Goal: Browse casually: Explore the website without a specific task or goal

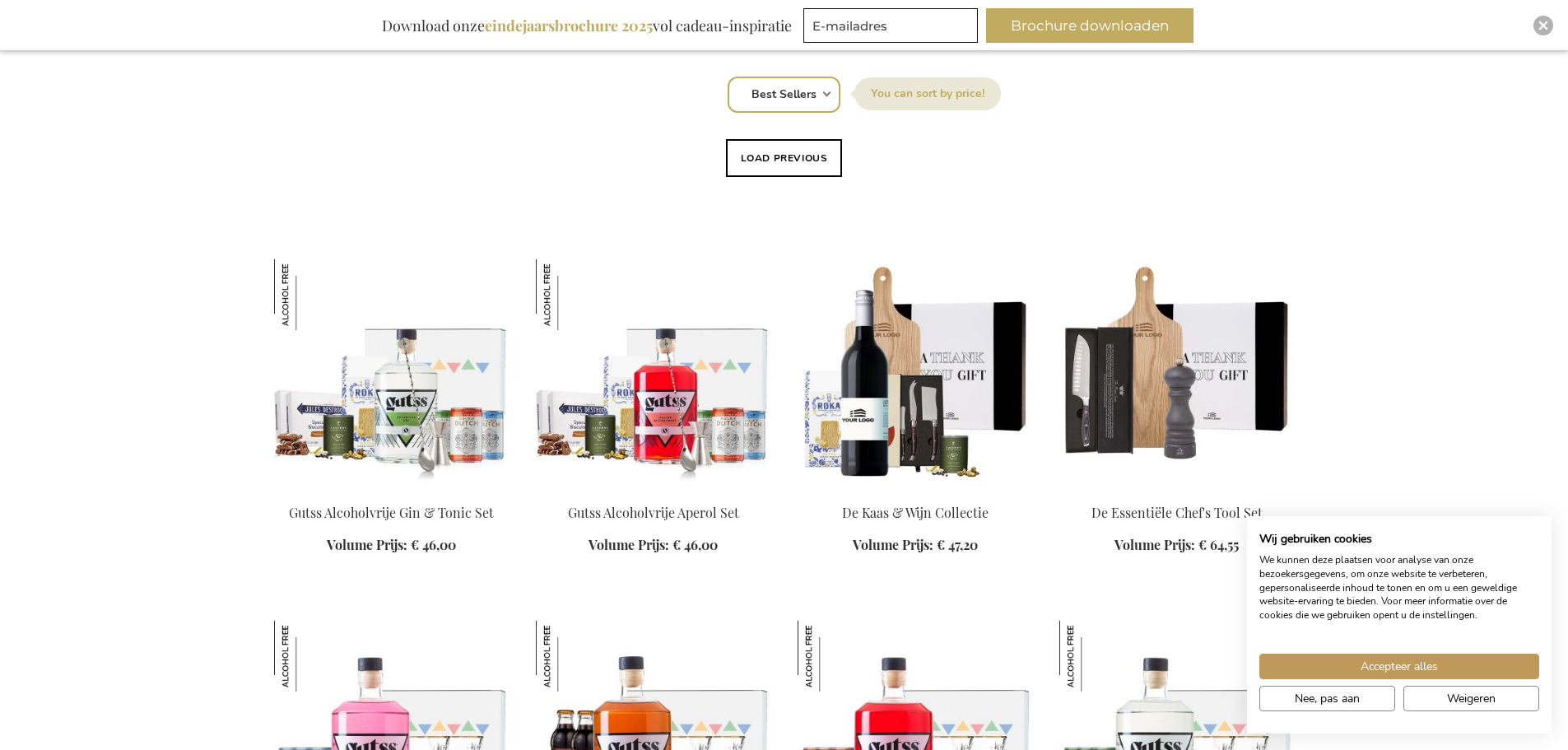
scroll to position [1152, 0]
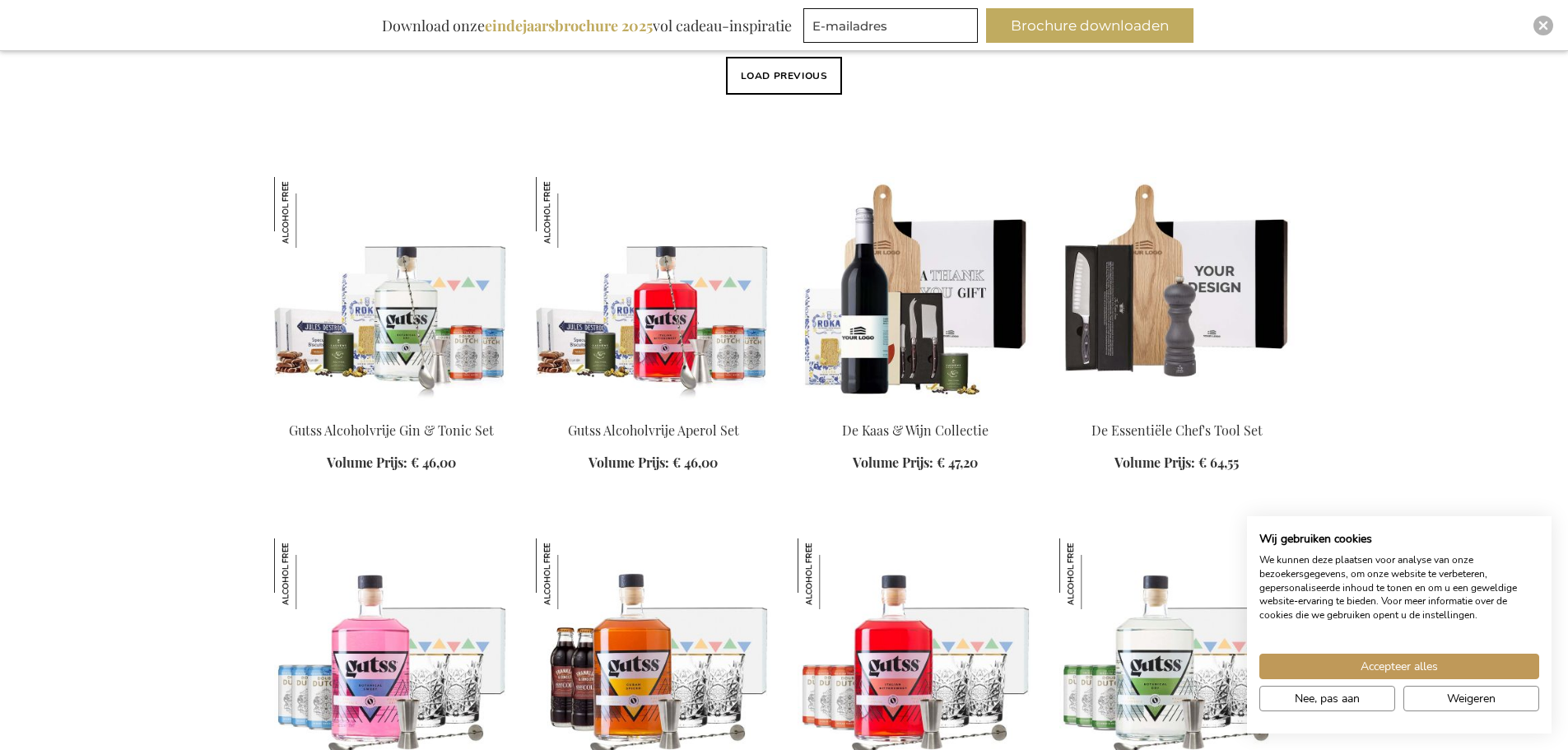
click at [1194, 260] on img at bounding box center [1176, 292] width 236 height 230
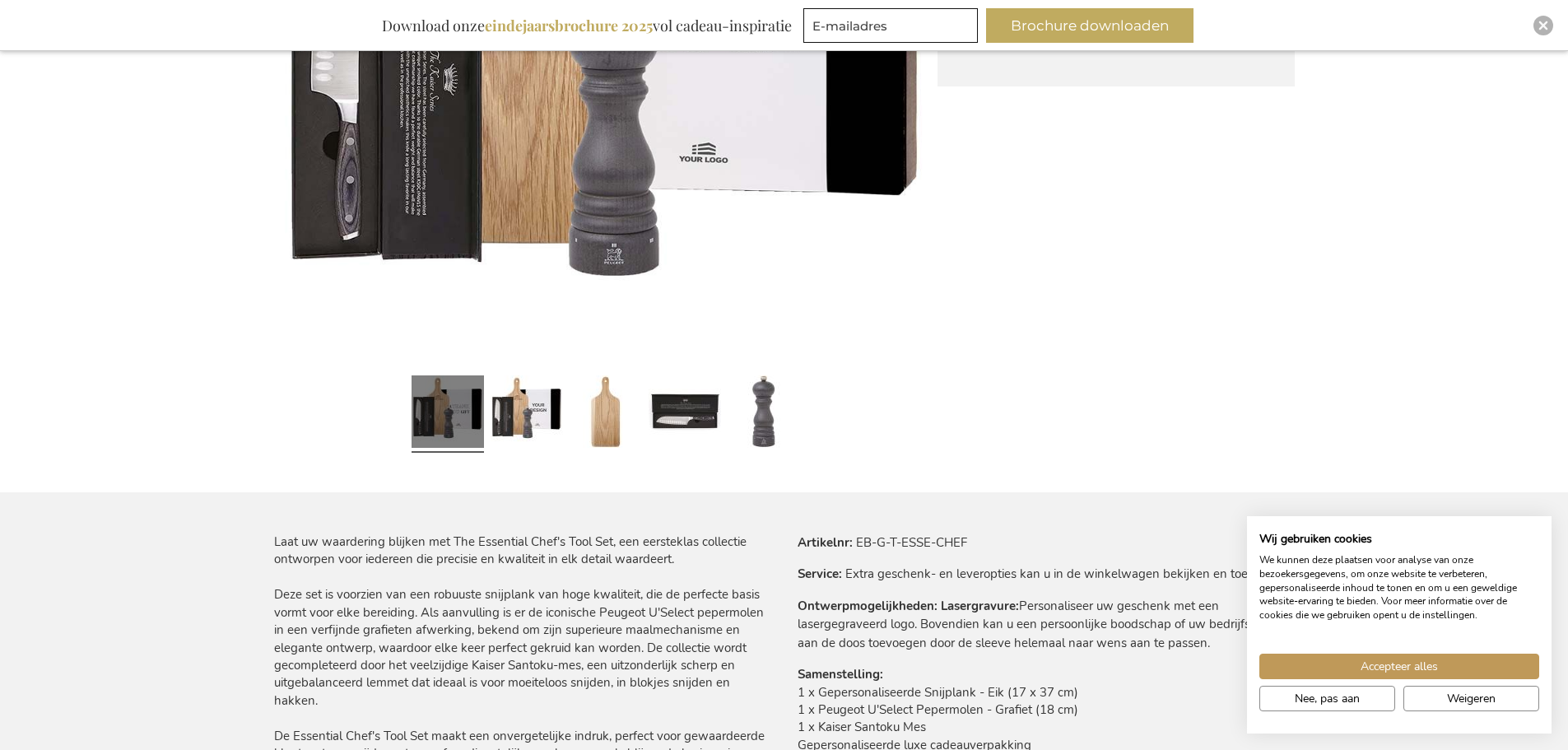
scroll to position [576, 0]
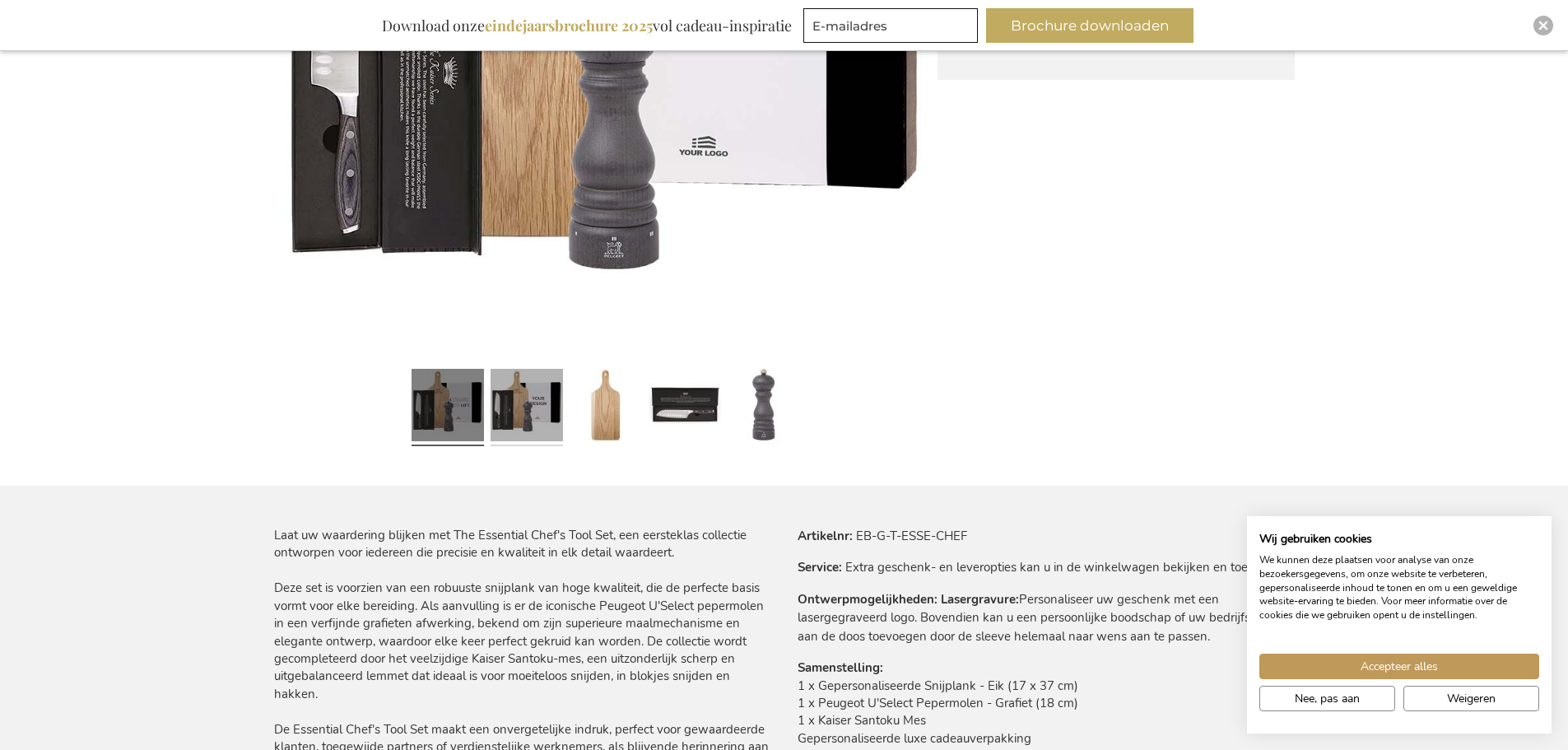
click at [524, 422] on link at bounding box center [526, 407] width 72 height 91
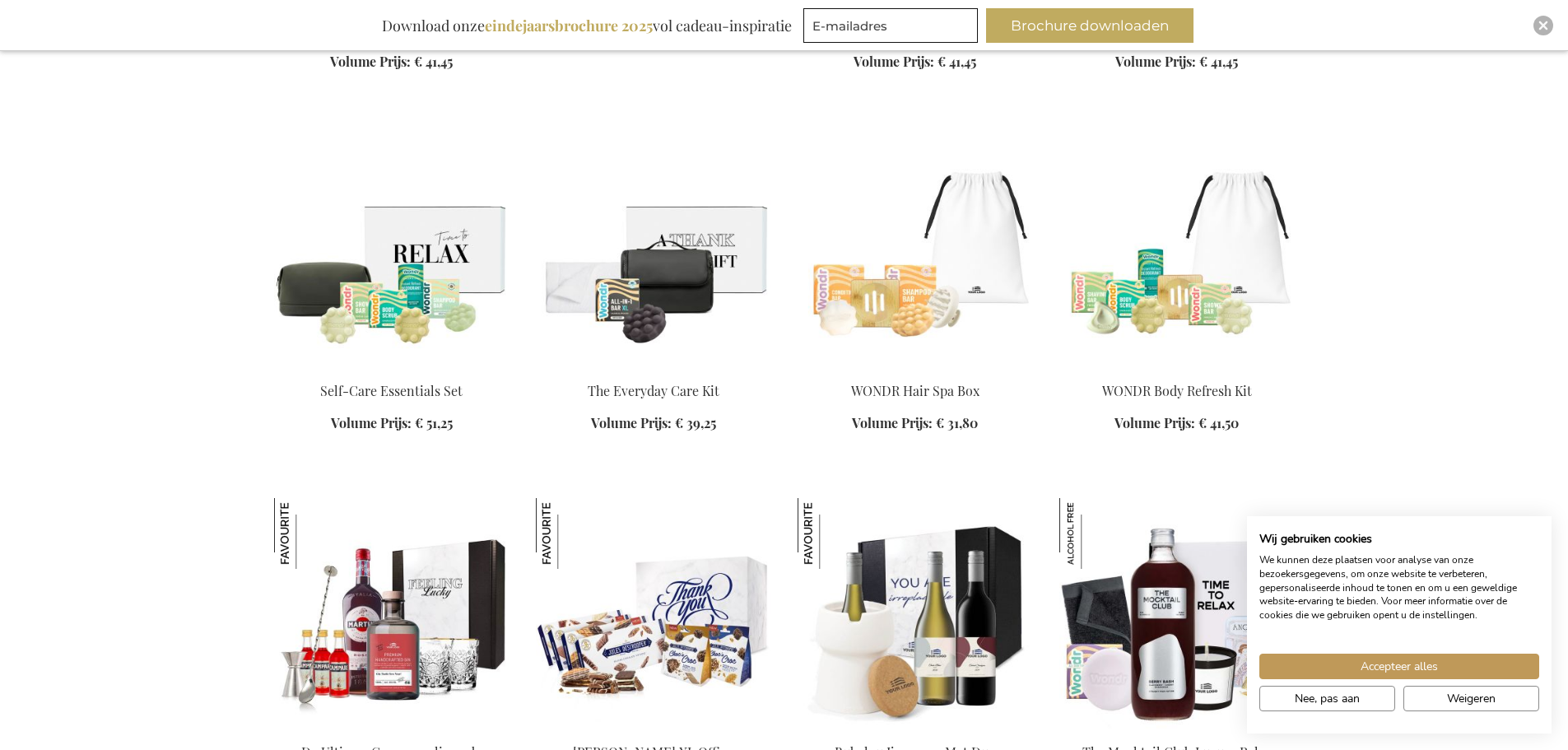
scroll to position [1949, 0]
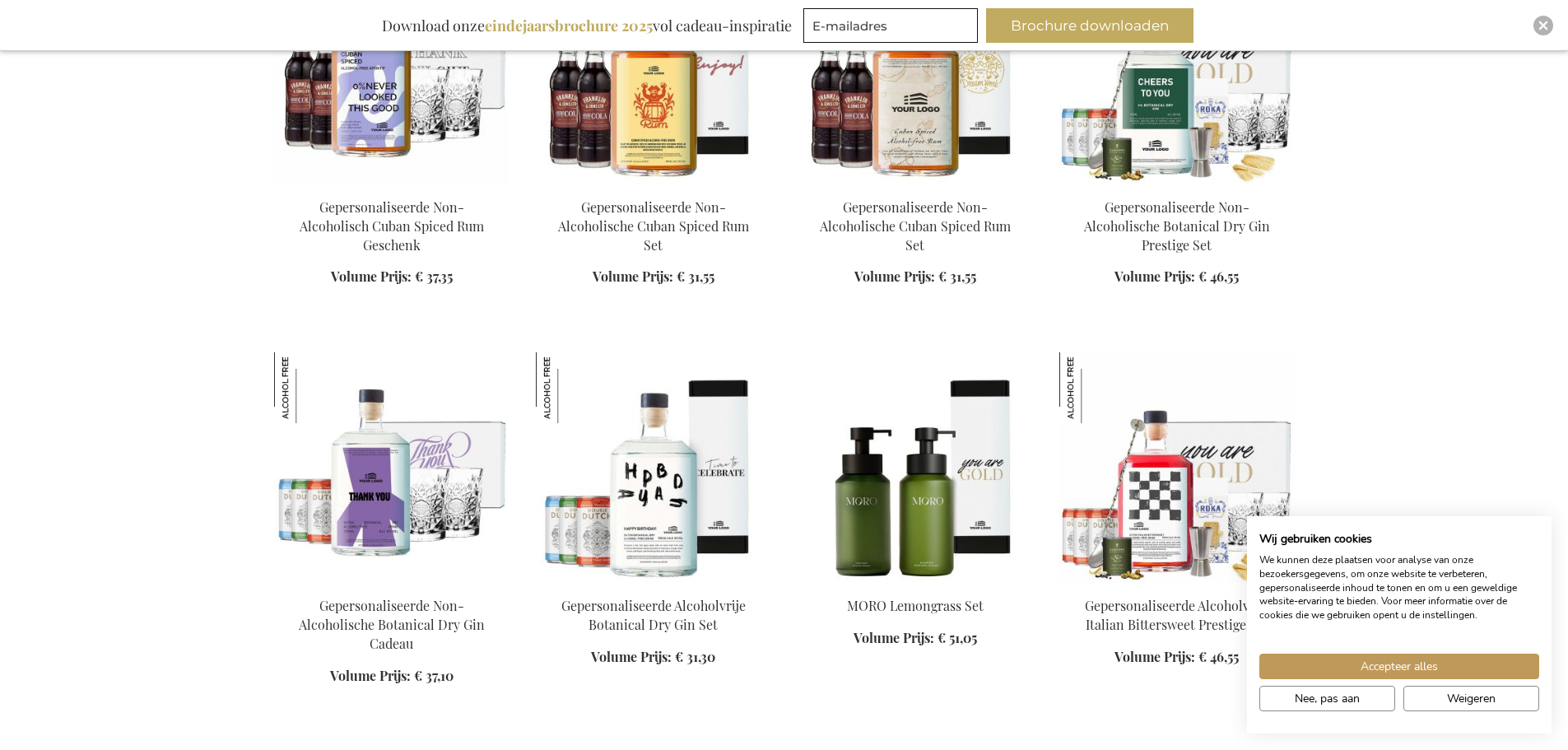
scroll to position [3348, 0]
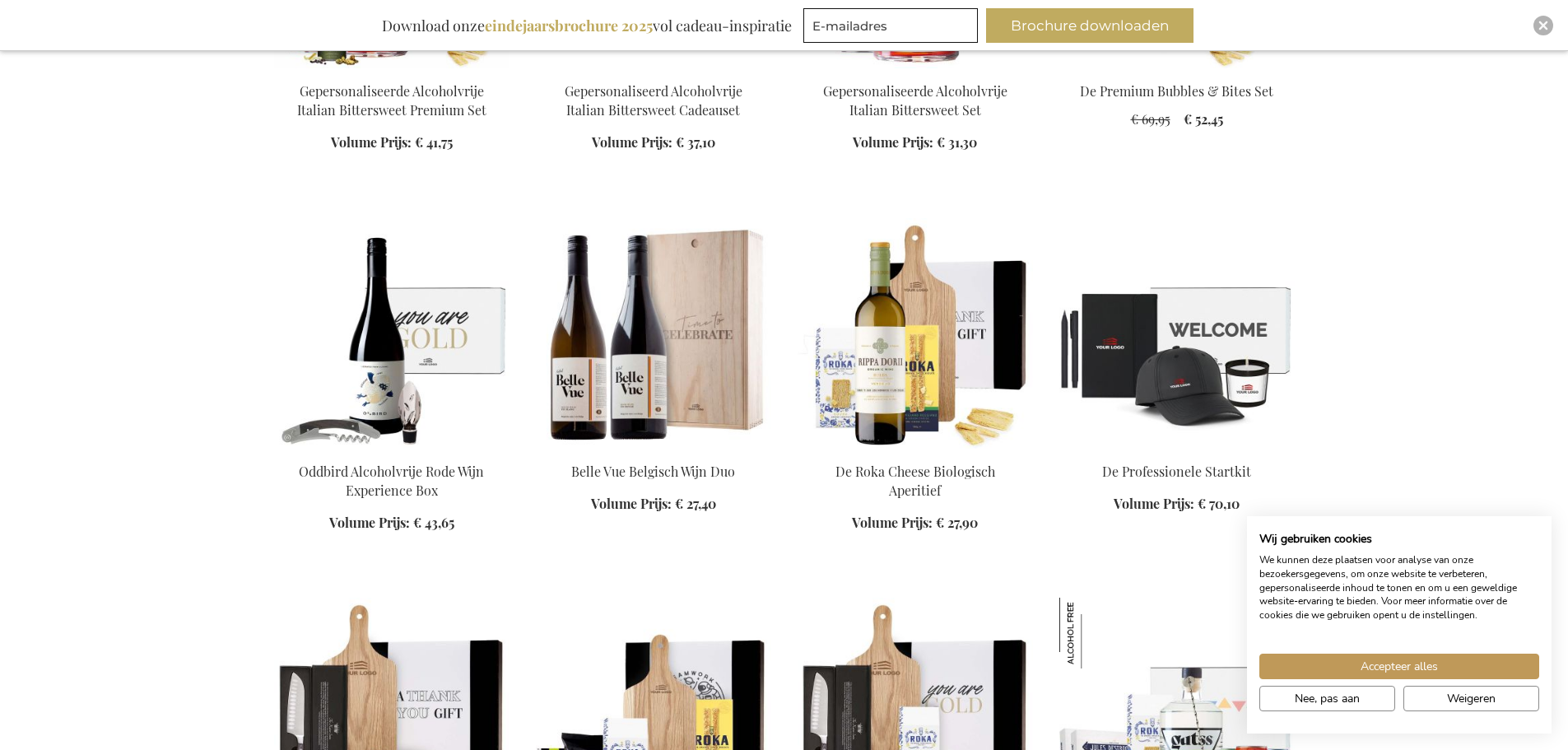
scroll to position [4171, 0]
click at [1223, 277] on img at bounding box center [1176, 332] width 236 height 230
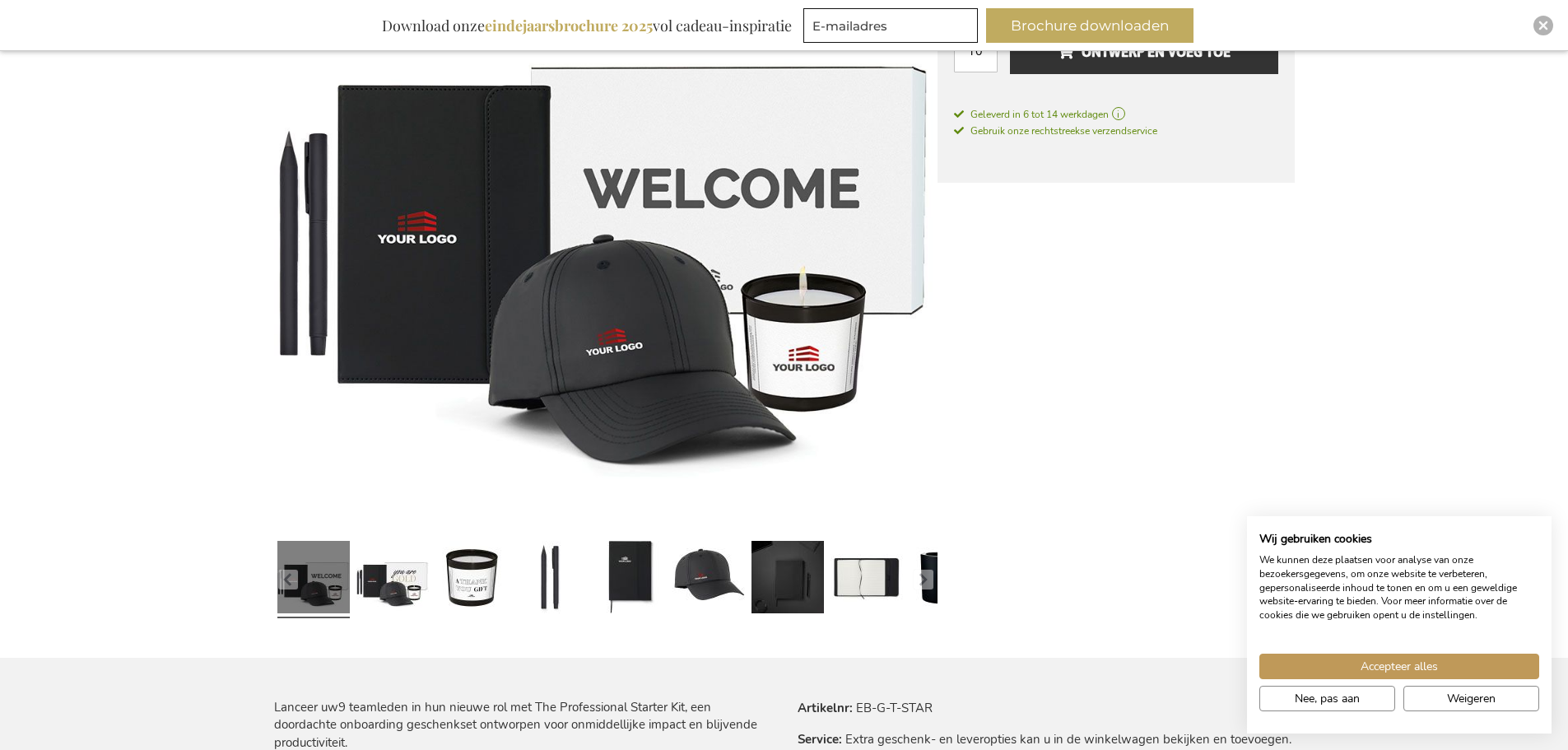
scroll to position [329, 0]
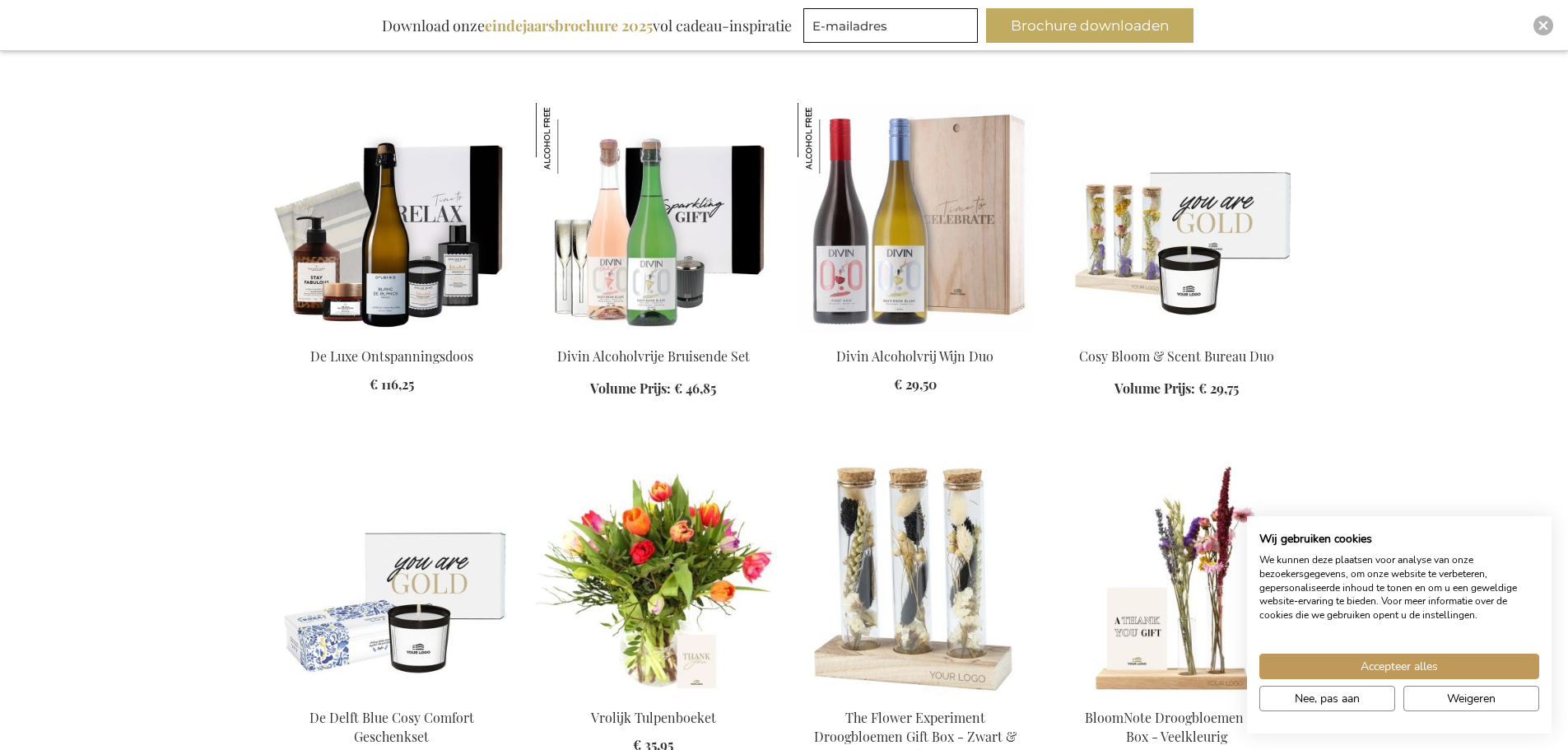
scroll to position [4279, 0]
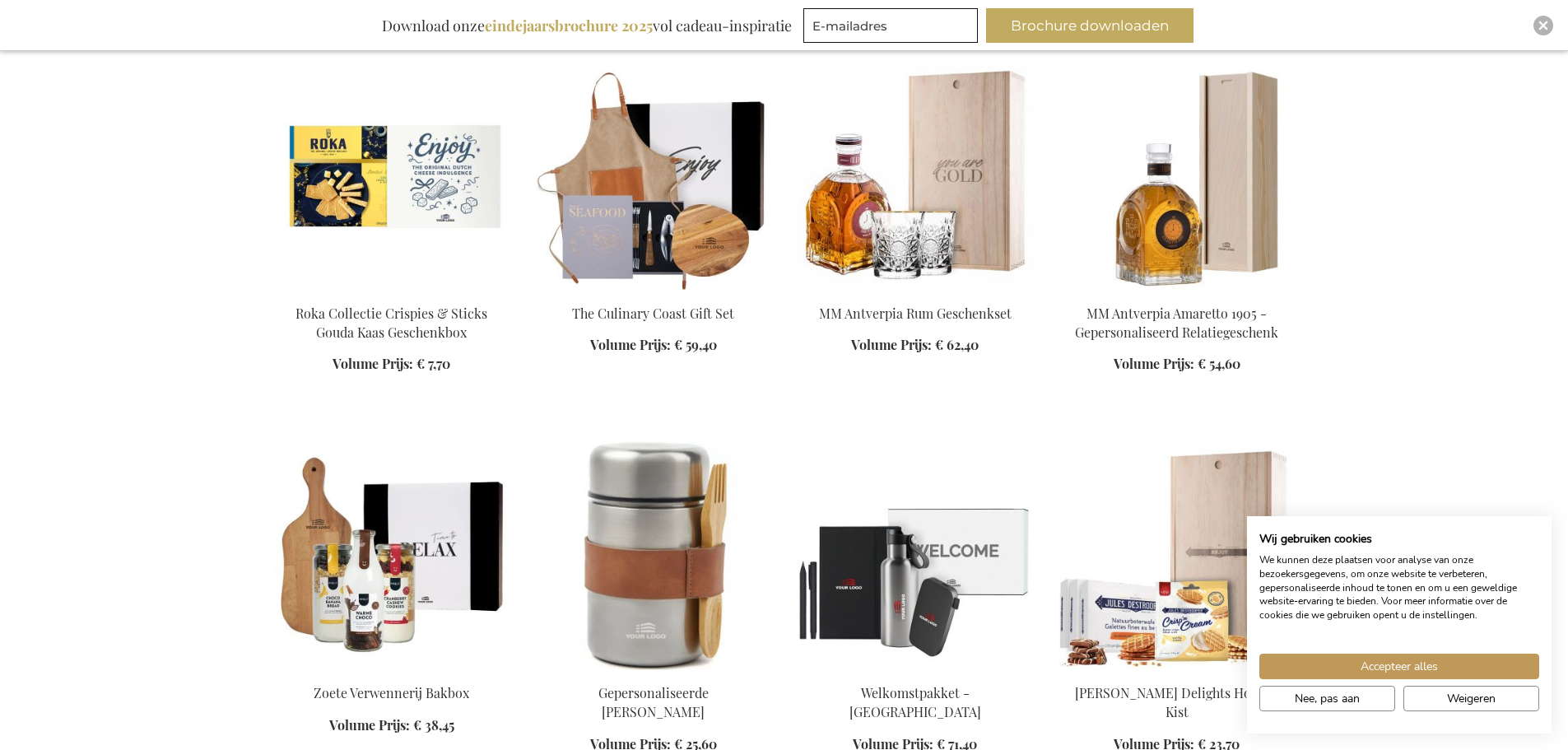
scroll to position [5513, 0]
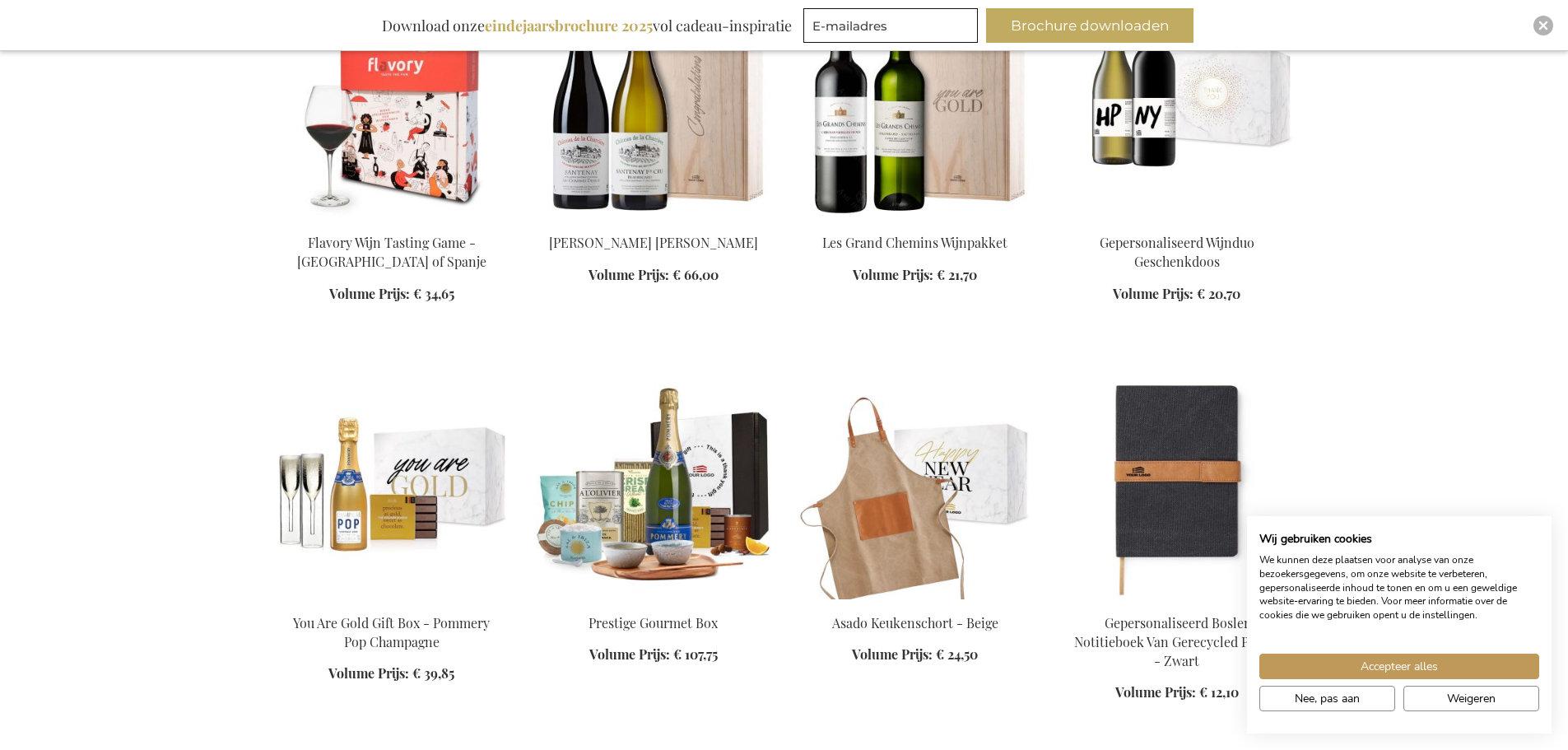
scroll to position [6995, 0]
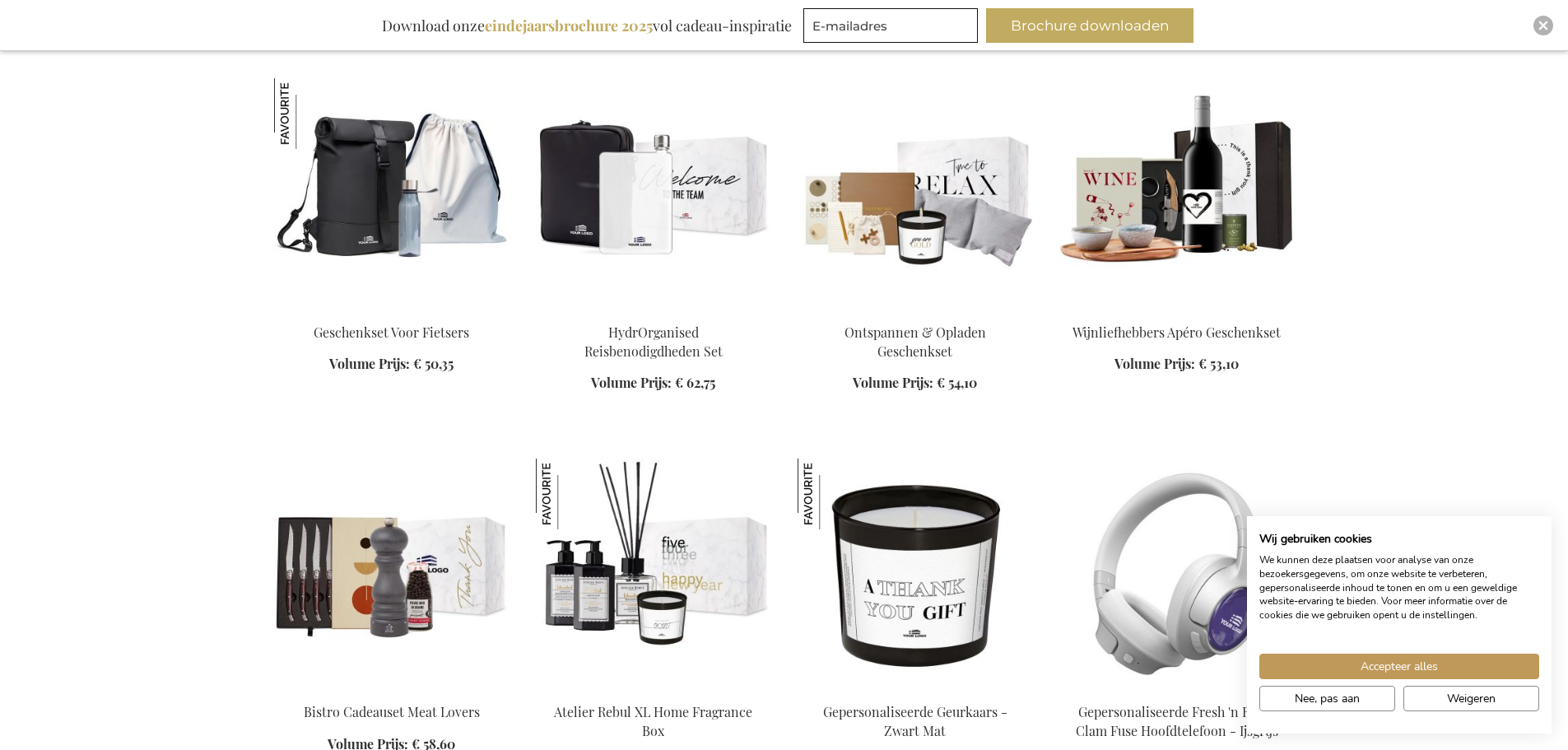
scroll to position [7735, 0]
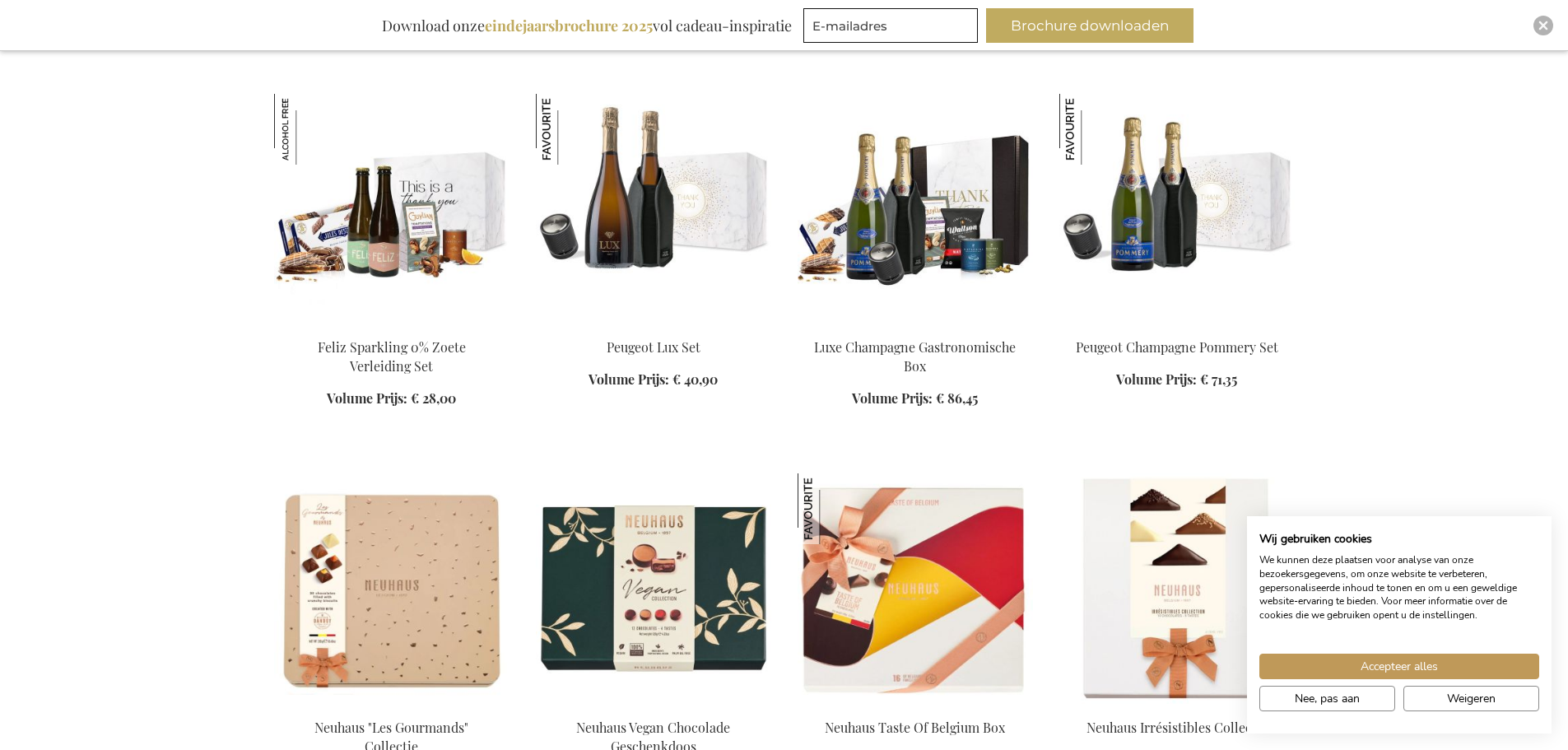
scroll to position [8969, 0]
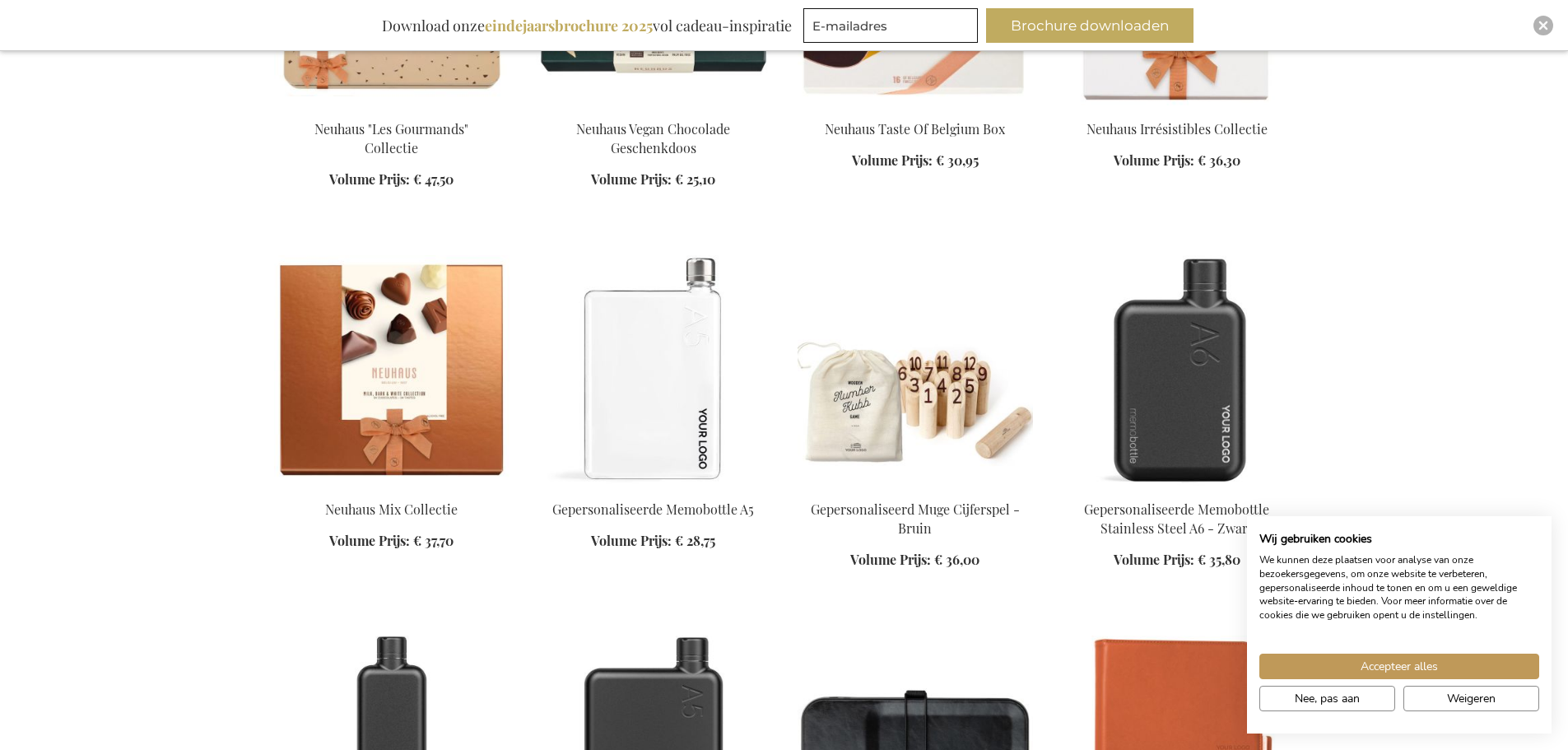
scroll to position [9463, 0]
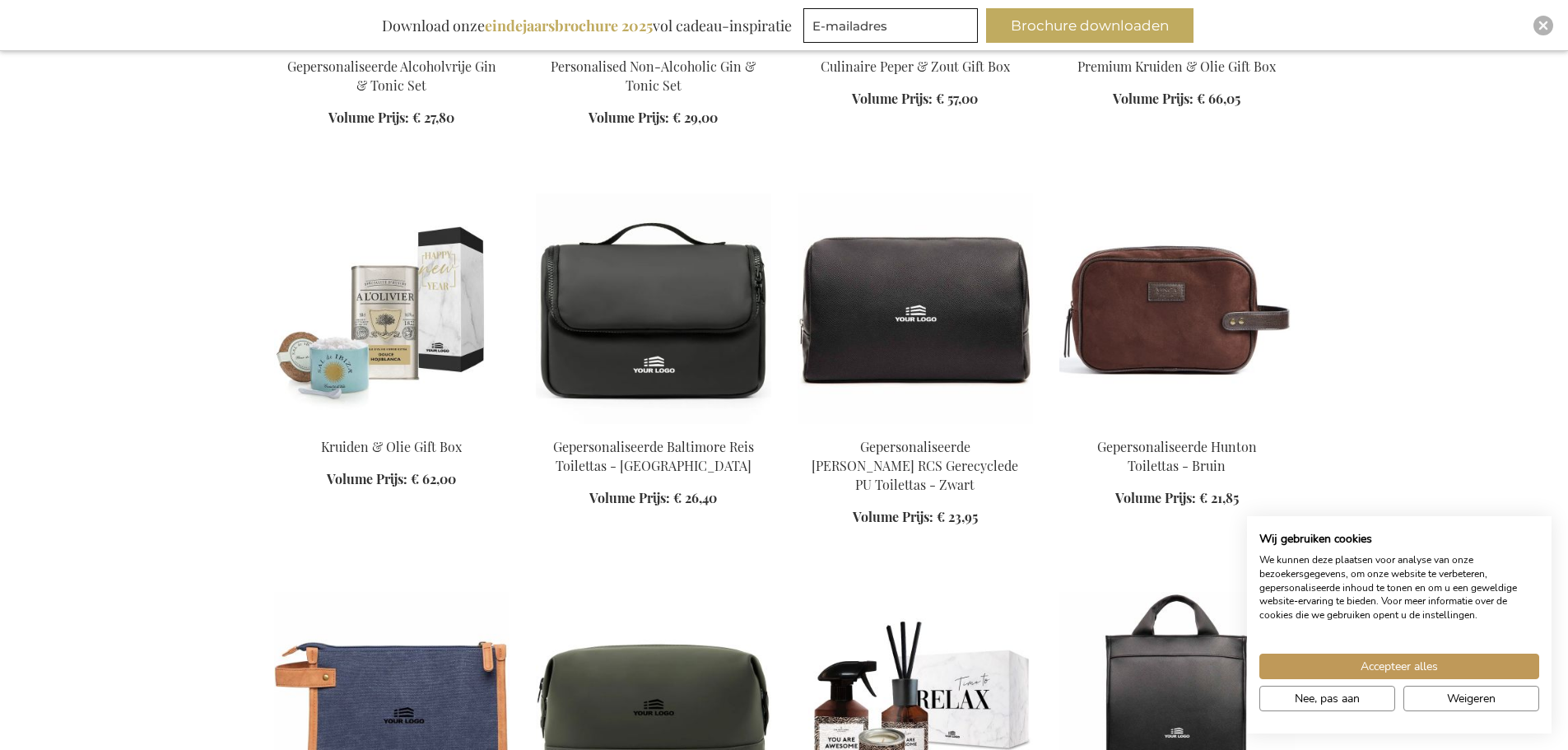
scroll to position [11026, 0]
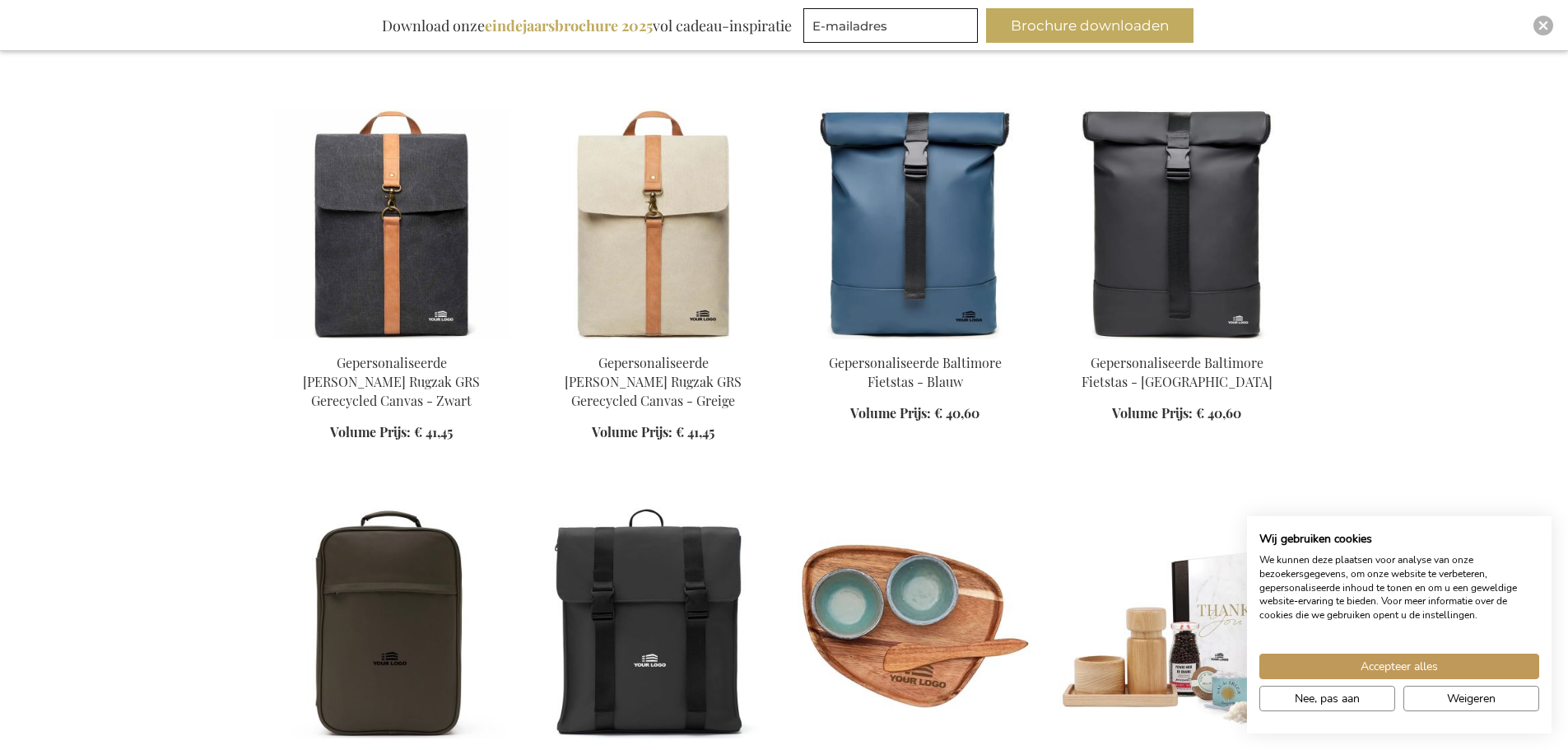
scroll to position [12179, 0]
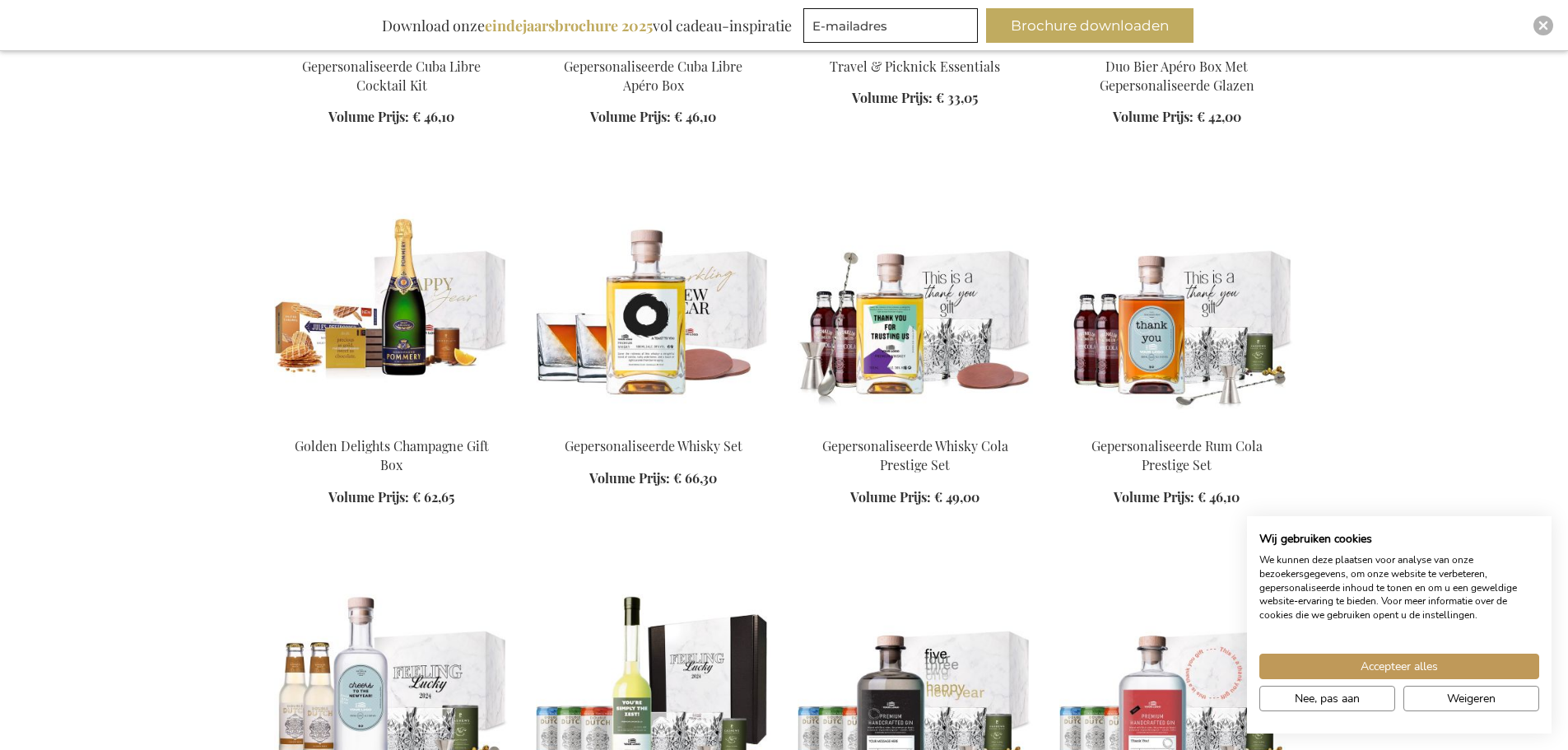
scroll to position [14894, 0]
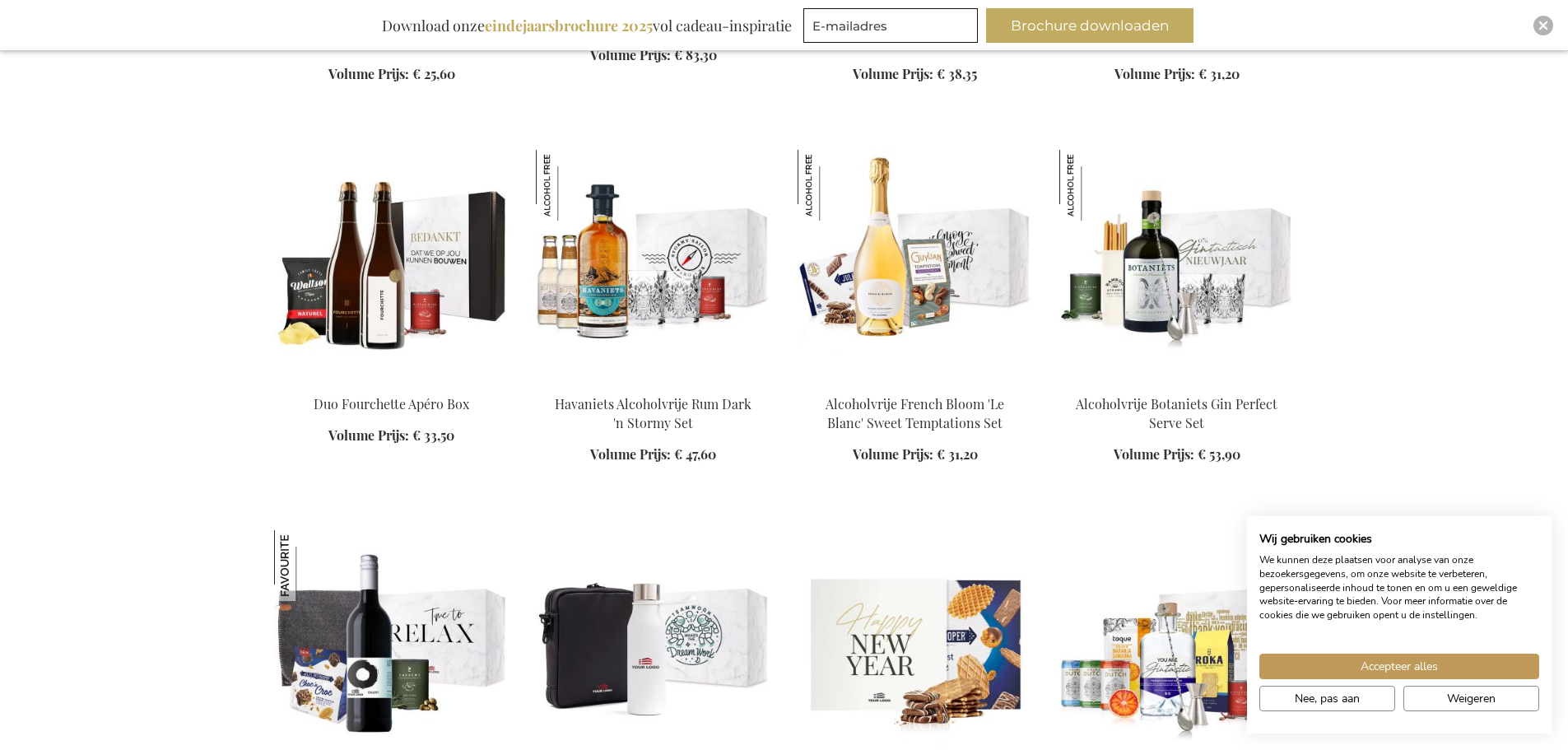
scroll to position [16869, 0]
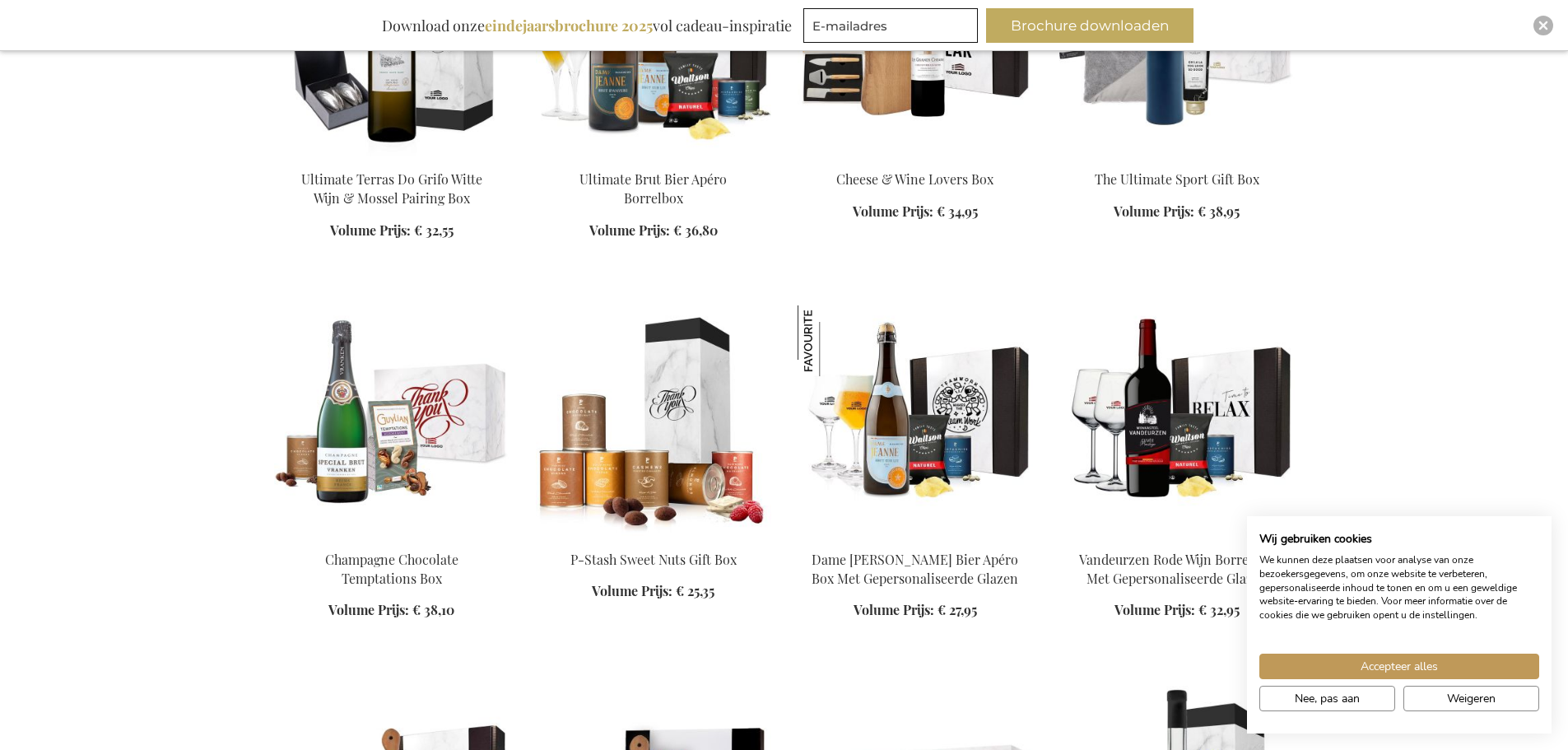
scroll to position [18185, 0]
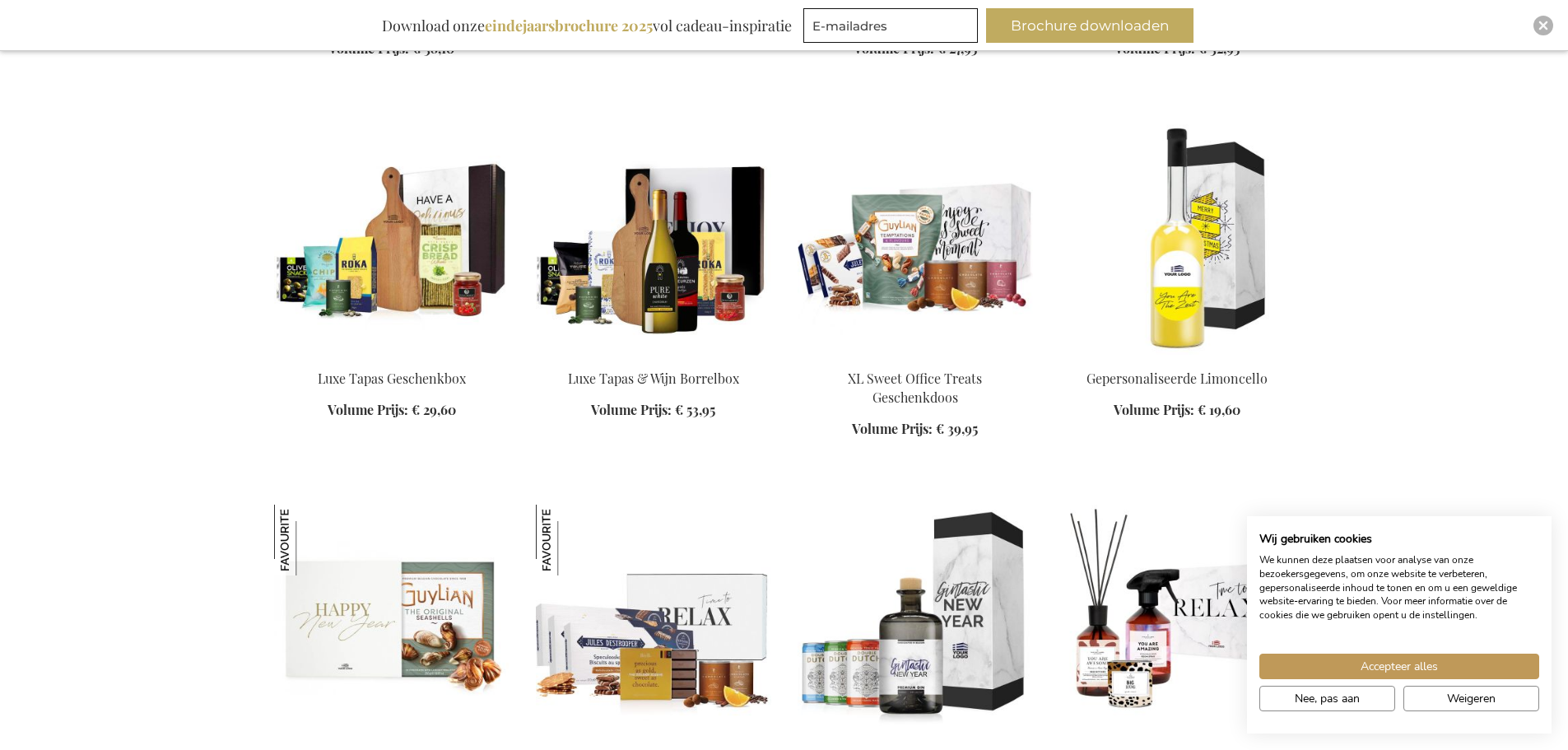
scroll to position [18761, 0]
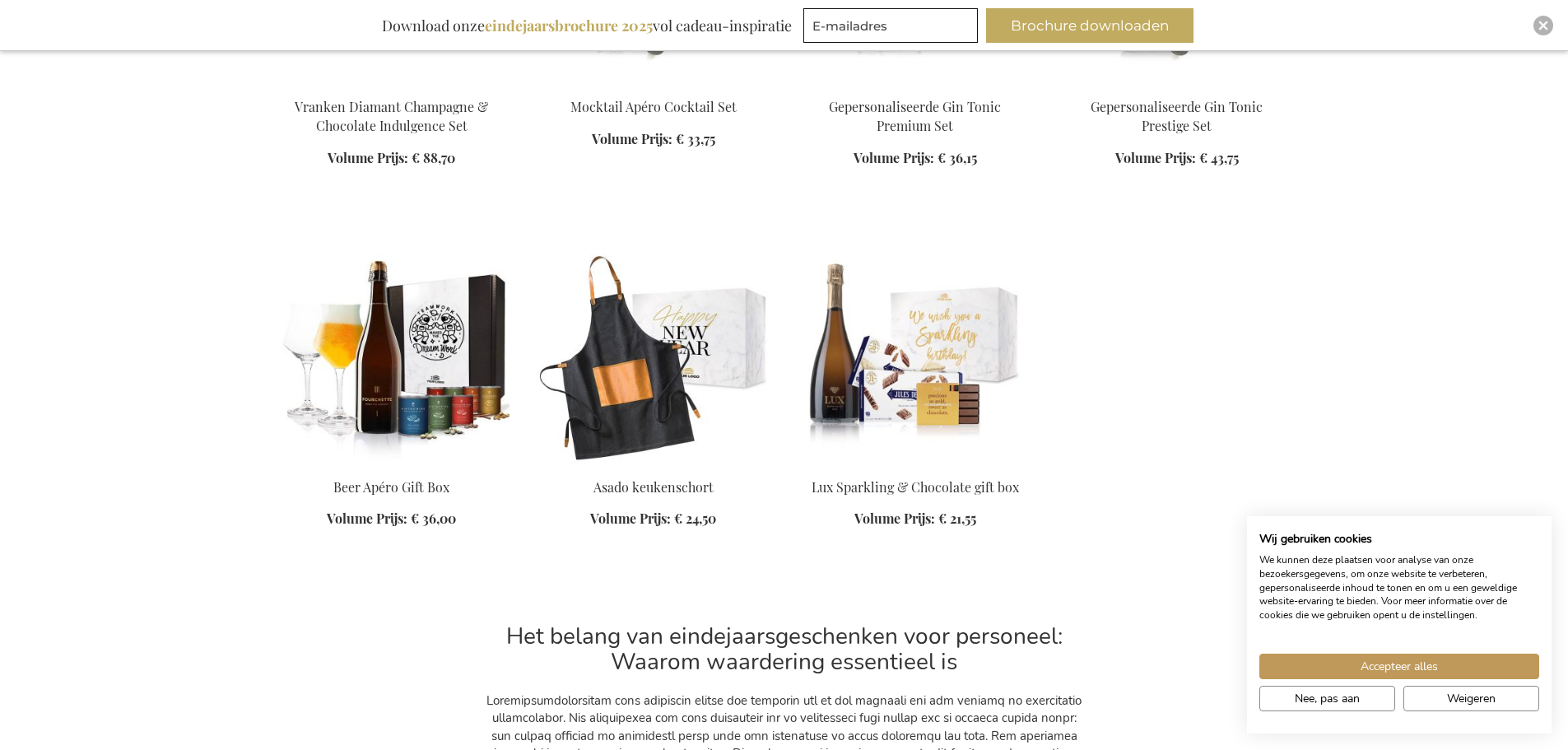
scroll to position [20489, 0]
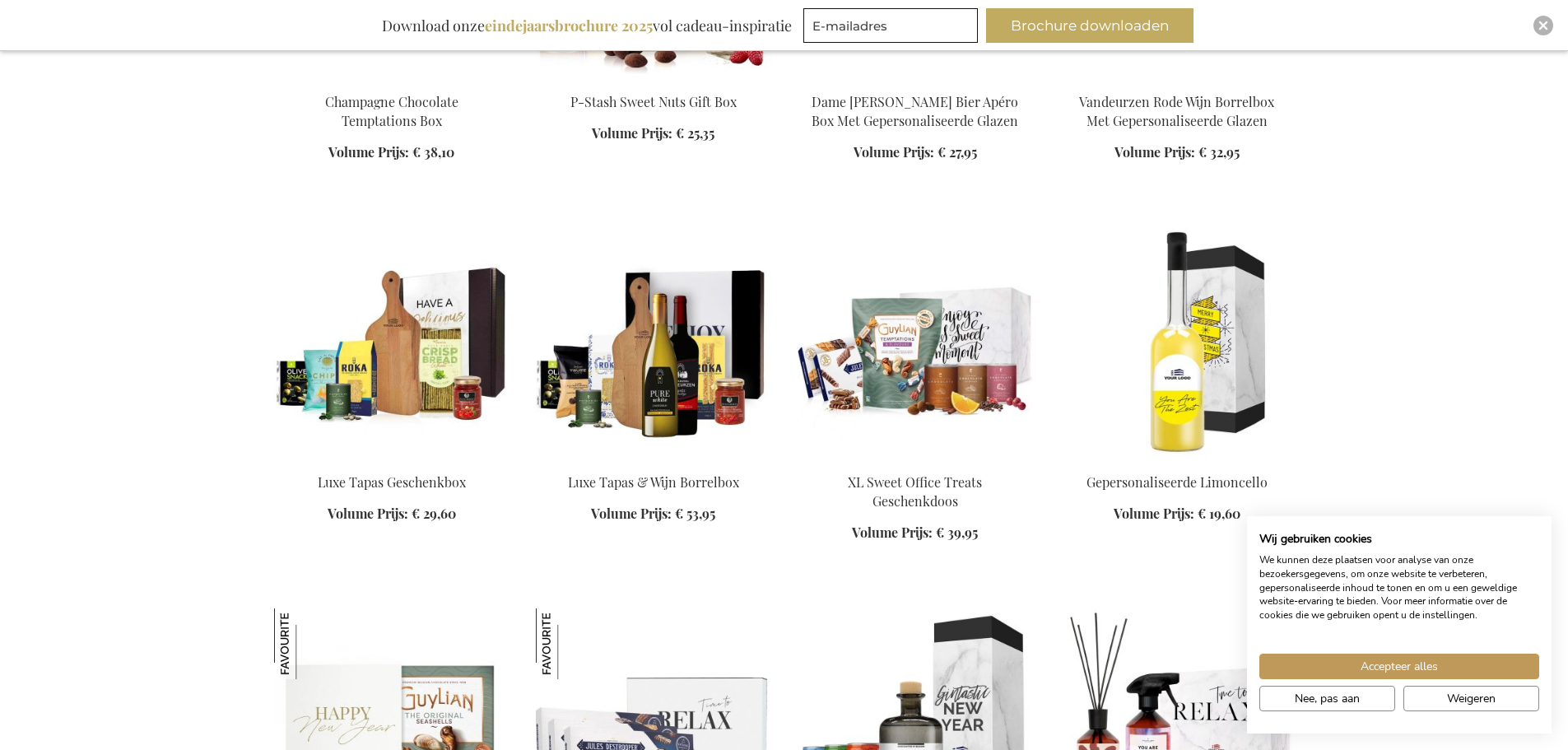
scroll to position [18514, 0]
